Goal: Navigation & Orientation: Go to known website

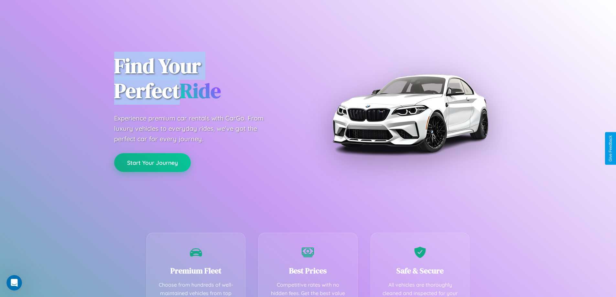
click at [152, 163] on button "Start Your Journey" at bounding box center [152, 162] width 77 height 19
click at [152, 162] on button "Start Your Journey" at bounding box center [152, 162] width 77 height 19
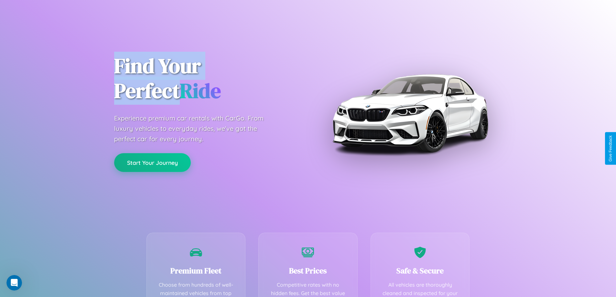
click at [152, 162] on button "Start Your Journey" at bounding box center [152, 162] width 77 height 19
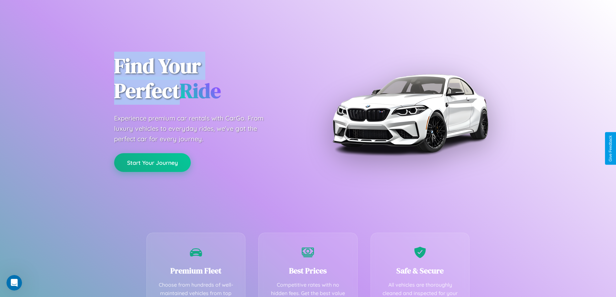
click at [152, 162] on button "Start Your Journey" at bounding box center [152, 162] width 77 height 19
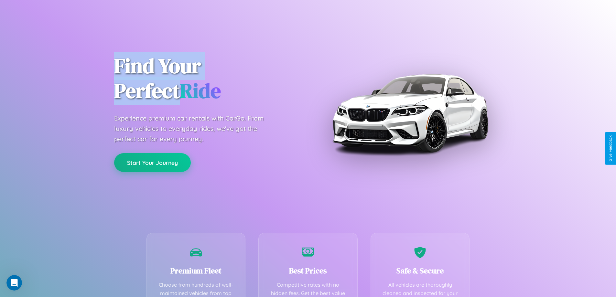
click at [152, 162] on button "Start Your Journey" at bounding box center [152, 162] width 77 height 19
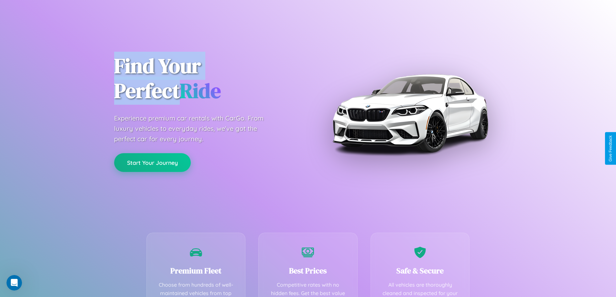
click at [152, 162] on button "Start Your Journey" at bounding box center [152, 162] width 77 height 19
